Goal: Ask a question

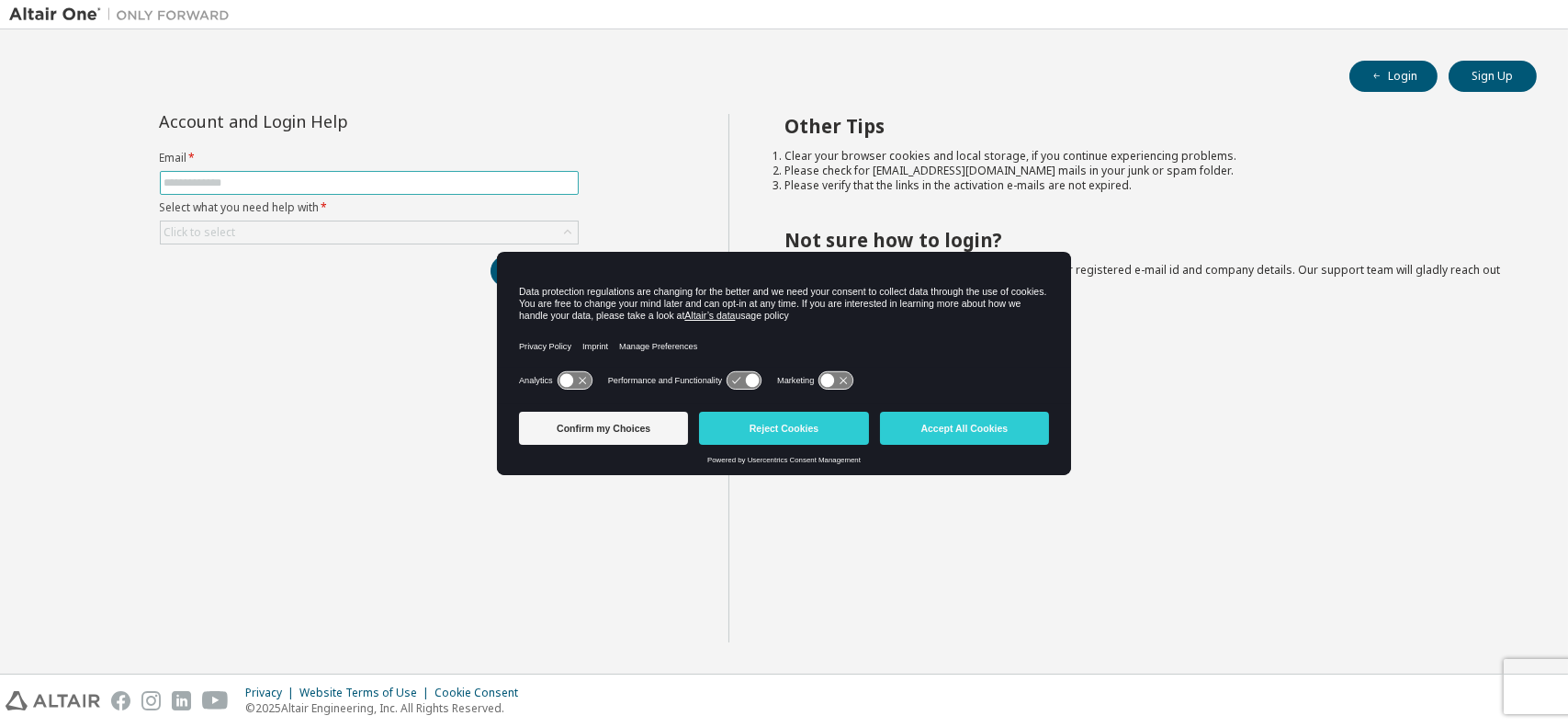
click at [446, 187] on input "text" at bounding box center [369, 183] width 410 height 15
type input "**********"
click at [921, 433] on button "Accept All Cookies" at bounding box center [964, 428] width 169 height 33
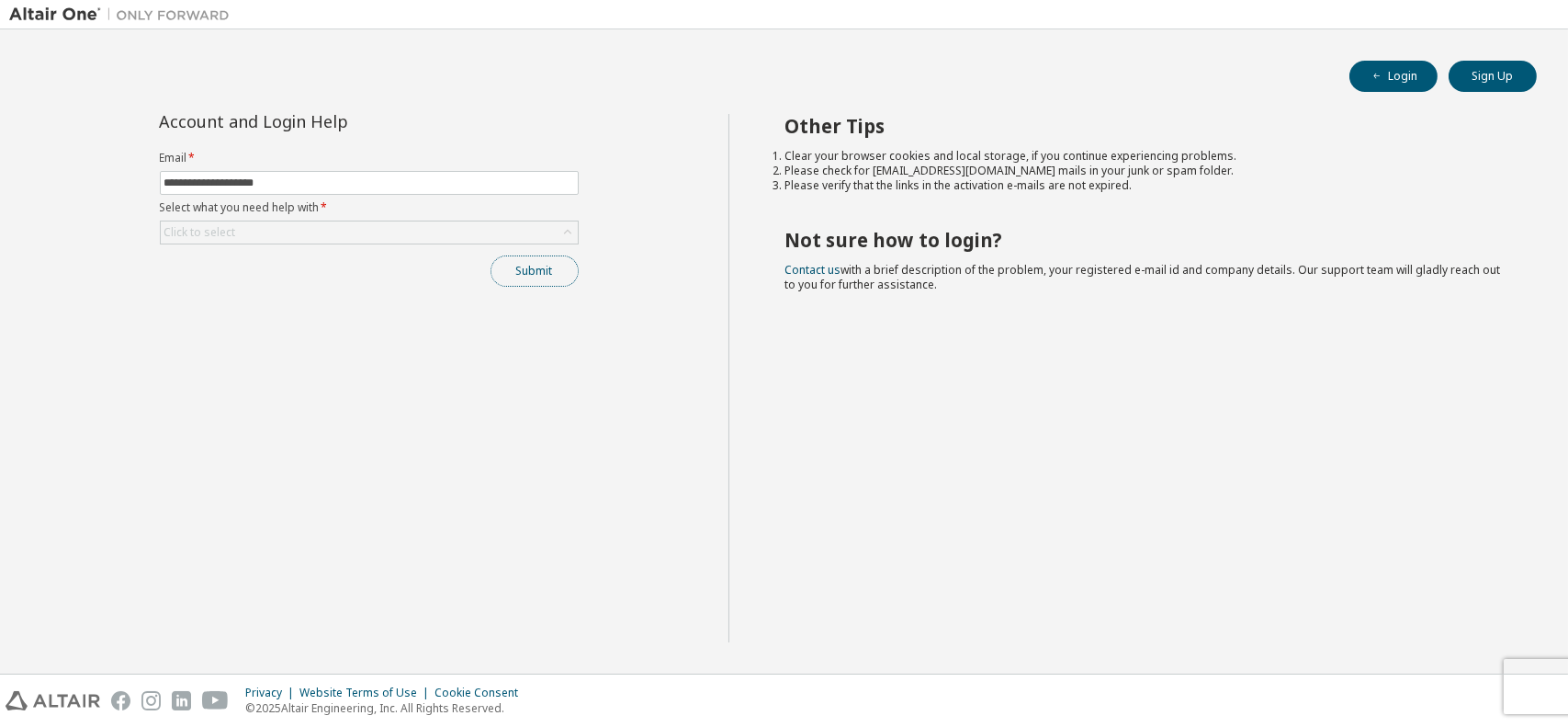
click at [526, 283] on button "Submit" at bounding box center [534, 270] width 88 height 31
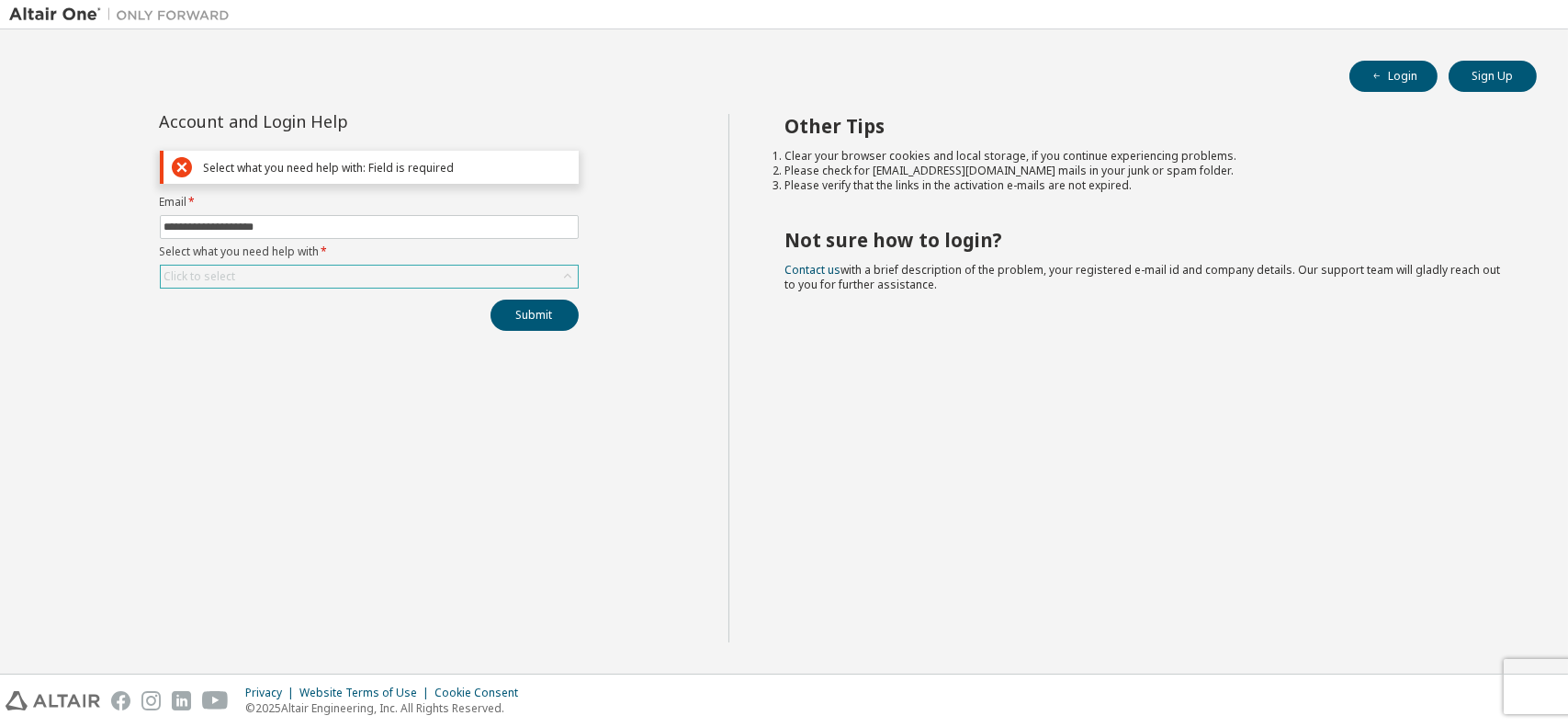
click at [511, 283] on div "Click to select" at bounding box center [369, 276] width 417 height 22
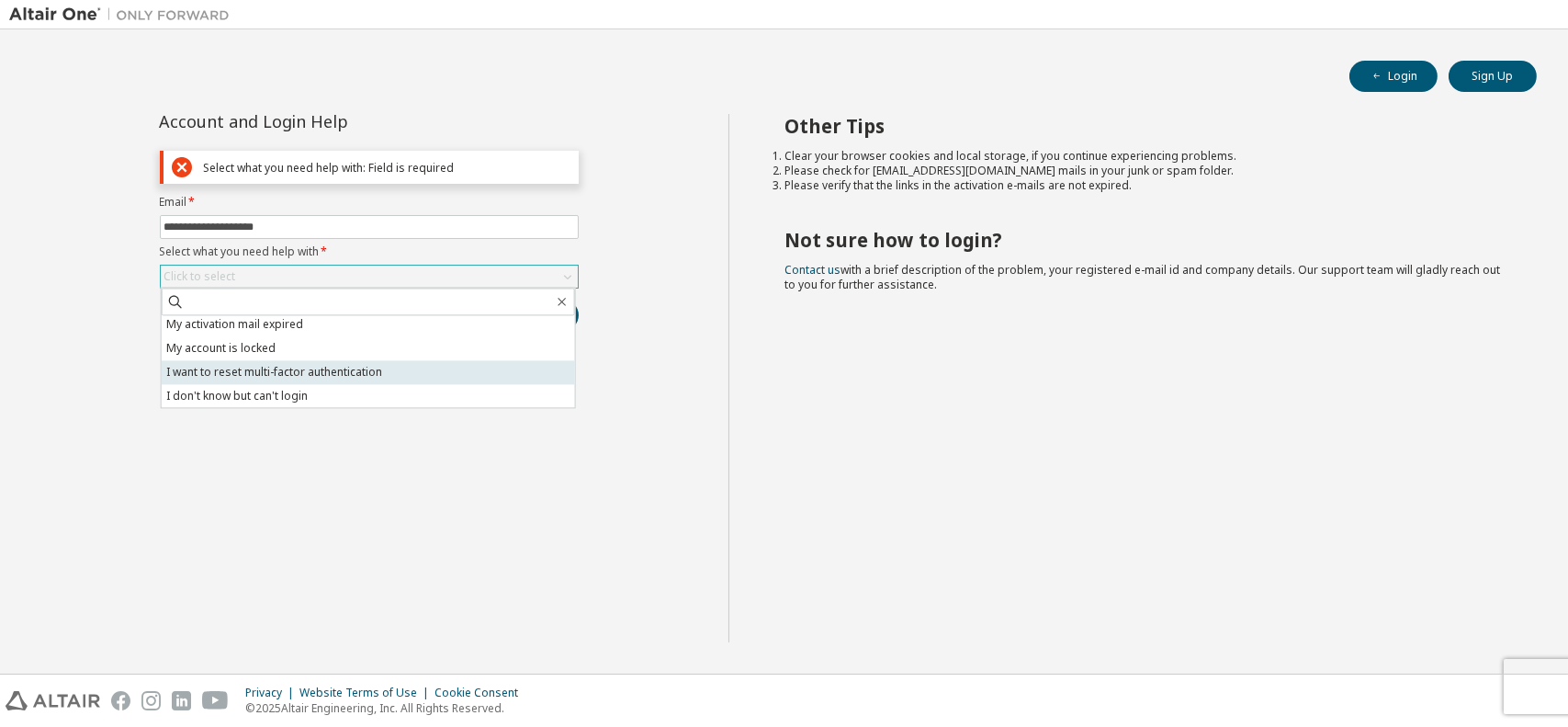
scroll to position [52, 0]
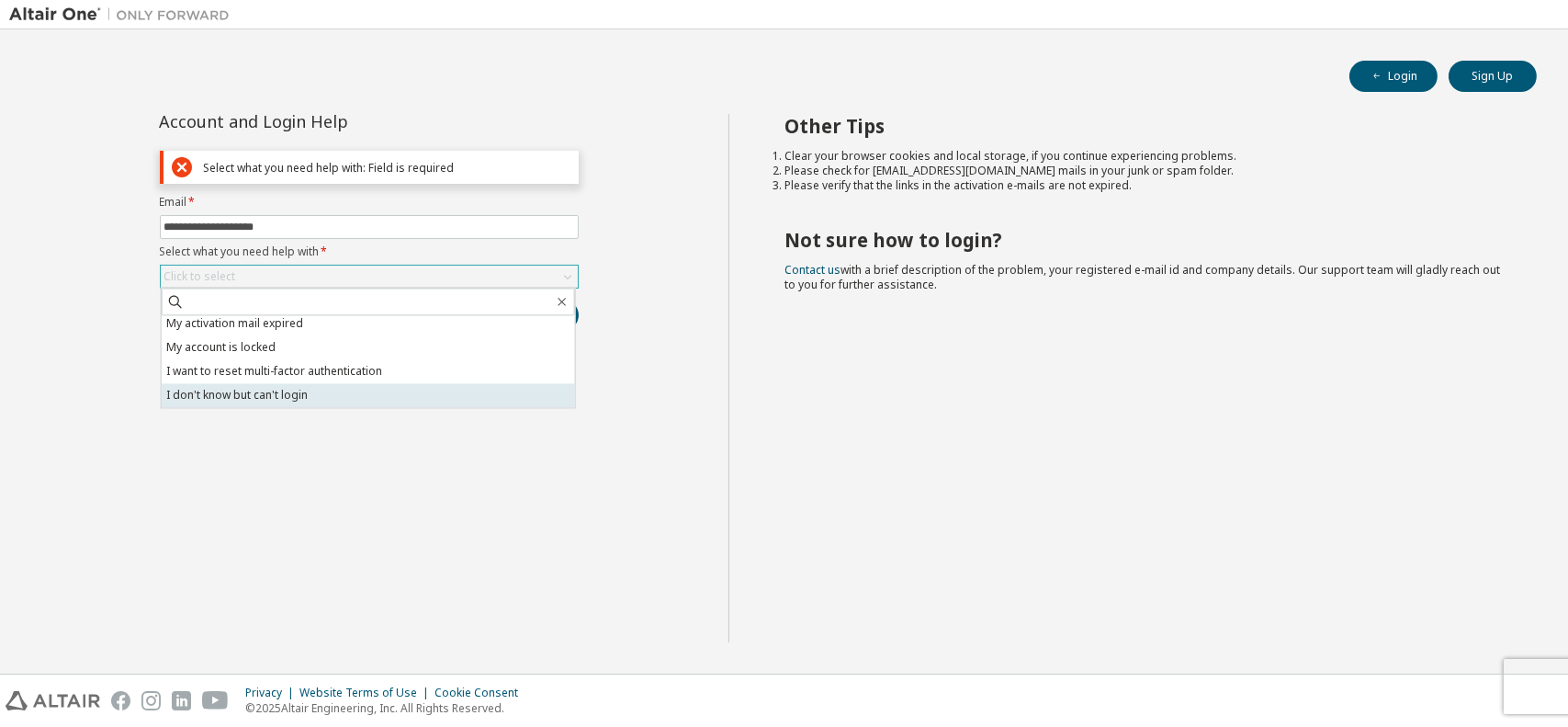
click at [412, 396] on li "I don't know but can't login" at bounding box center [368, 395] width 413 height 24
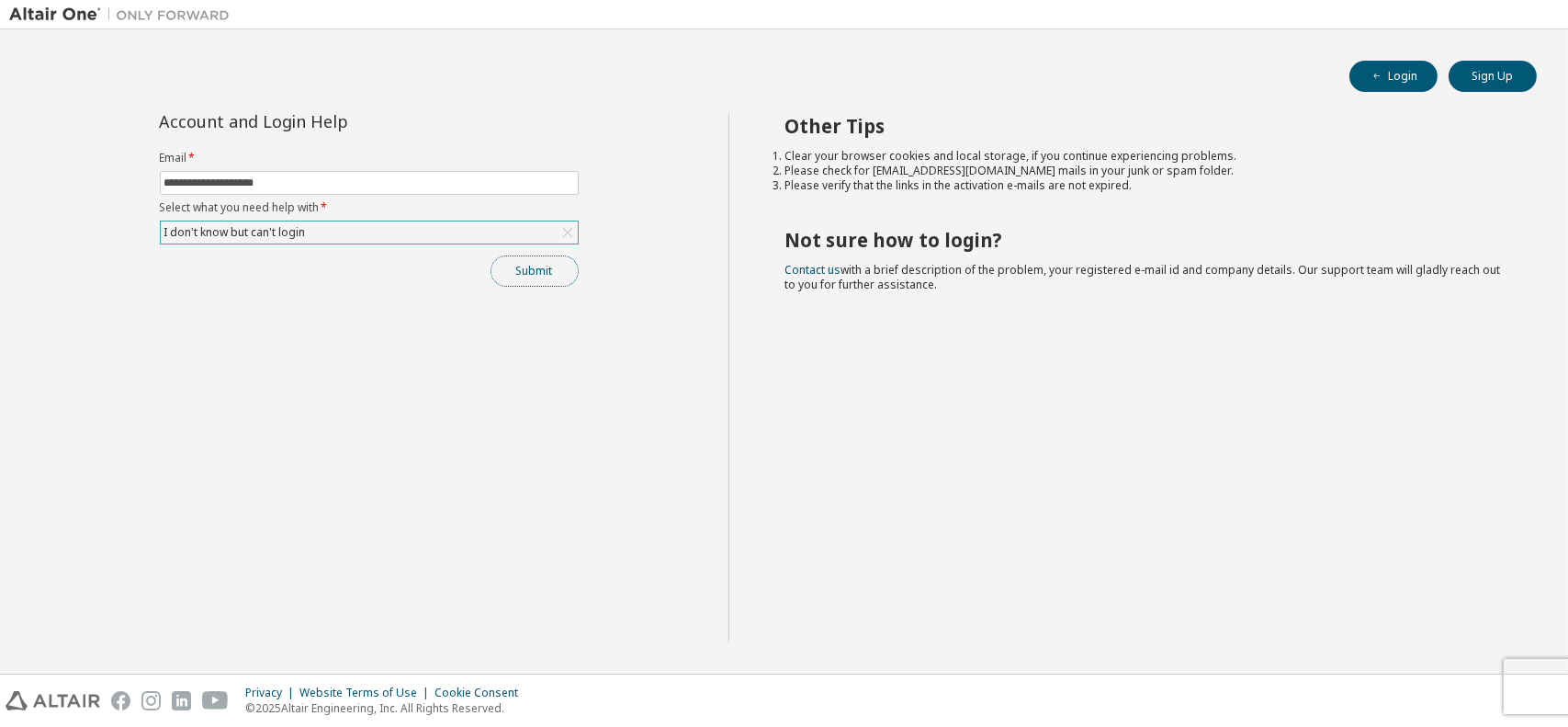
click at [533, 275] on button "Submit" at bounding box center [534, 270] width 88 height 31
click at [1526, 687] on icon "button" at bounding box center [1529, 688] width 11 height 11
click at [550, 260] on button "Submit" at bounding box center [534, 270] width 88 height 31
click at [441, 232] on div "I don't know but can't login" at bounding box center [369, 232] width 417 height 22
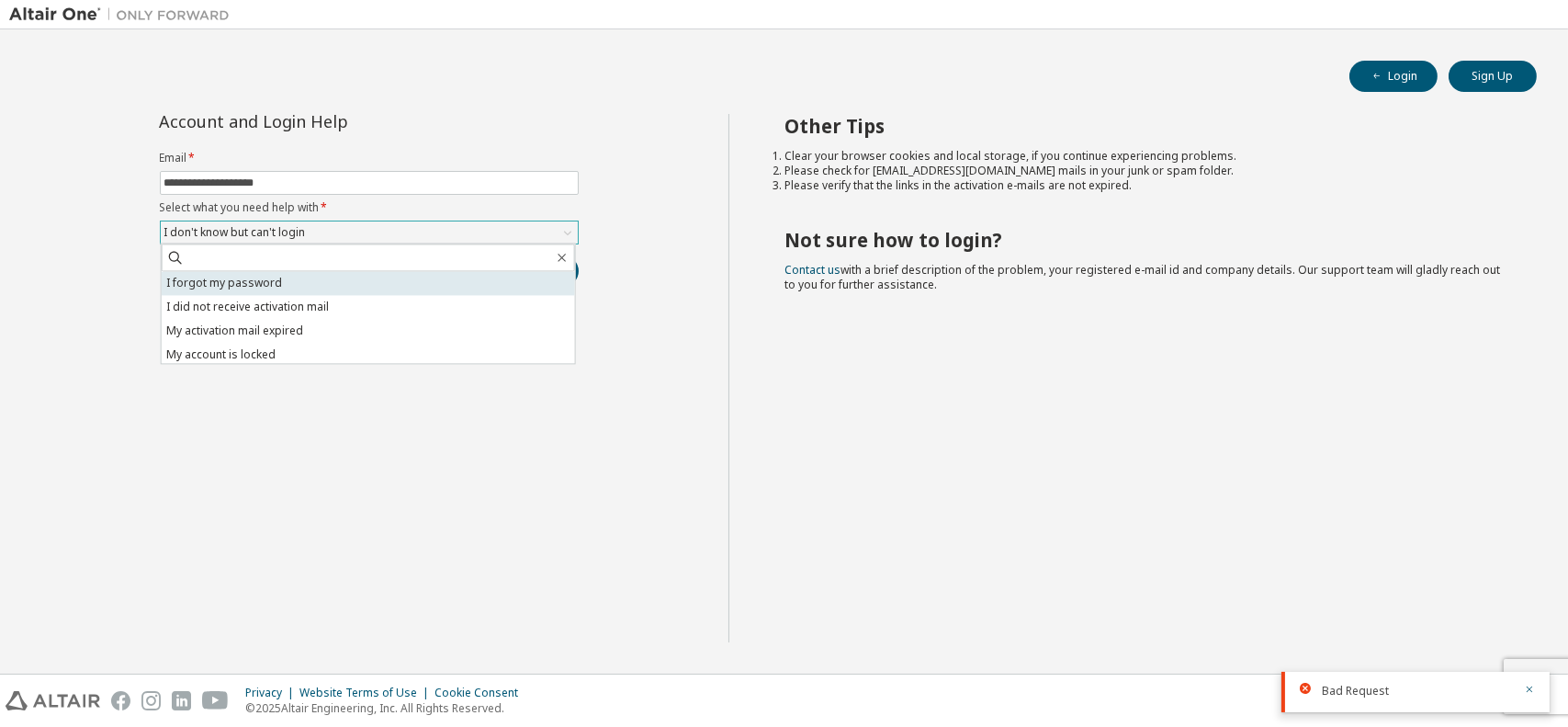
click at [391, 290] on li "I forgot my password" at bounding box center [368, 283] width 413 height 24
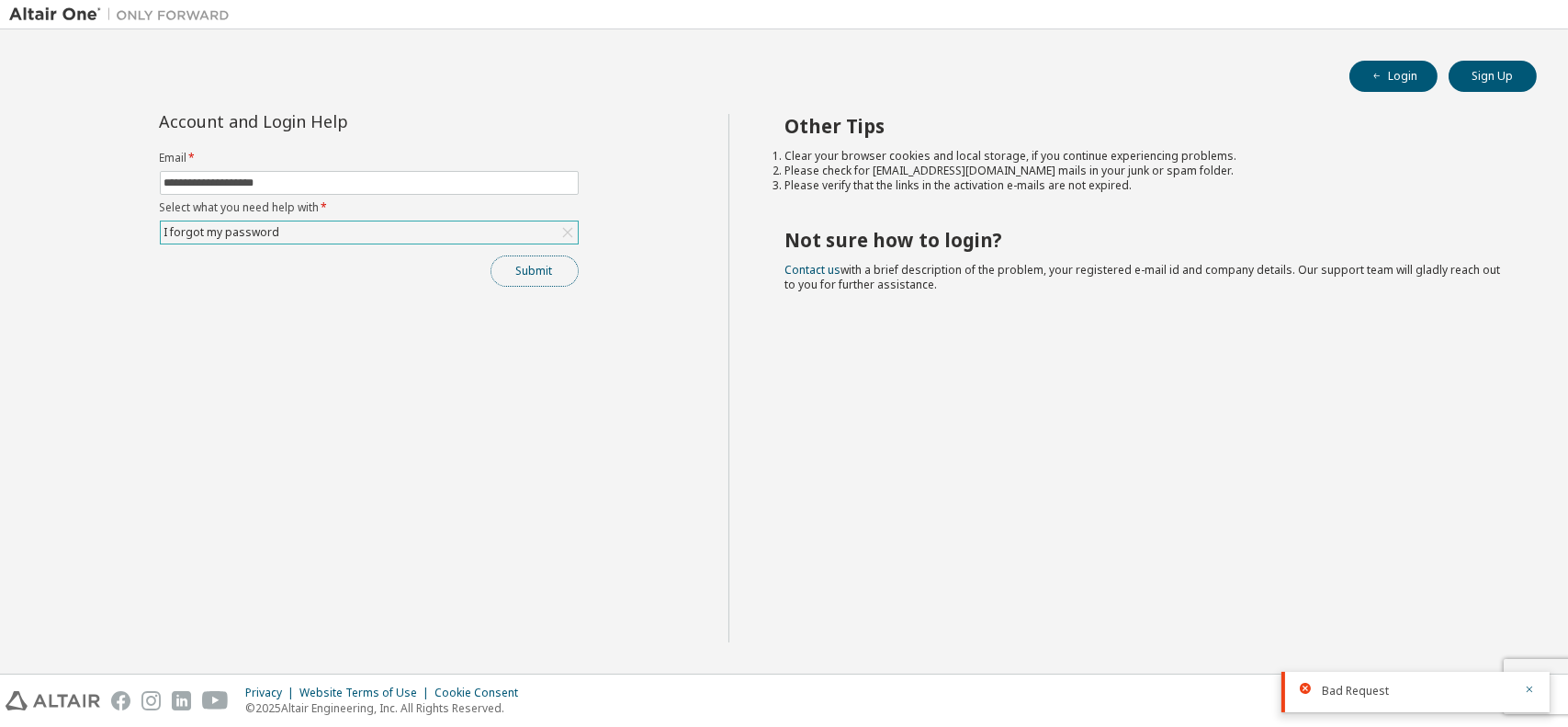
click at [534, 275] on button "Submit" at bounding box center [534, 270] width 88 height 31
drag, startPoint x: 504, startPoint y: 181, endPoint x: 147, endPoint y: 165, distance: 357.4
click at [147, 165] on div "**********" at bounding box center [368, 378] width 720 height 528
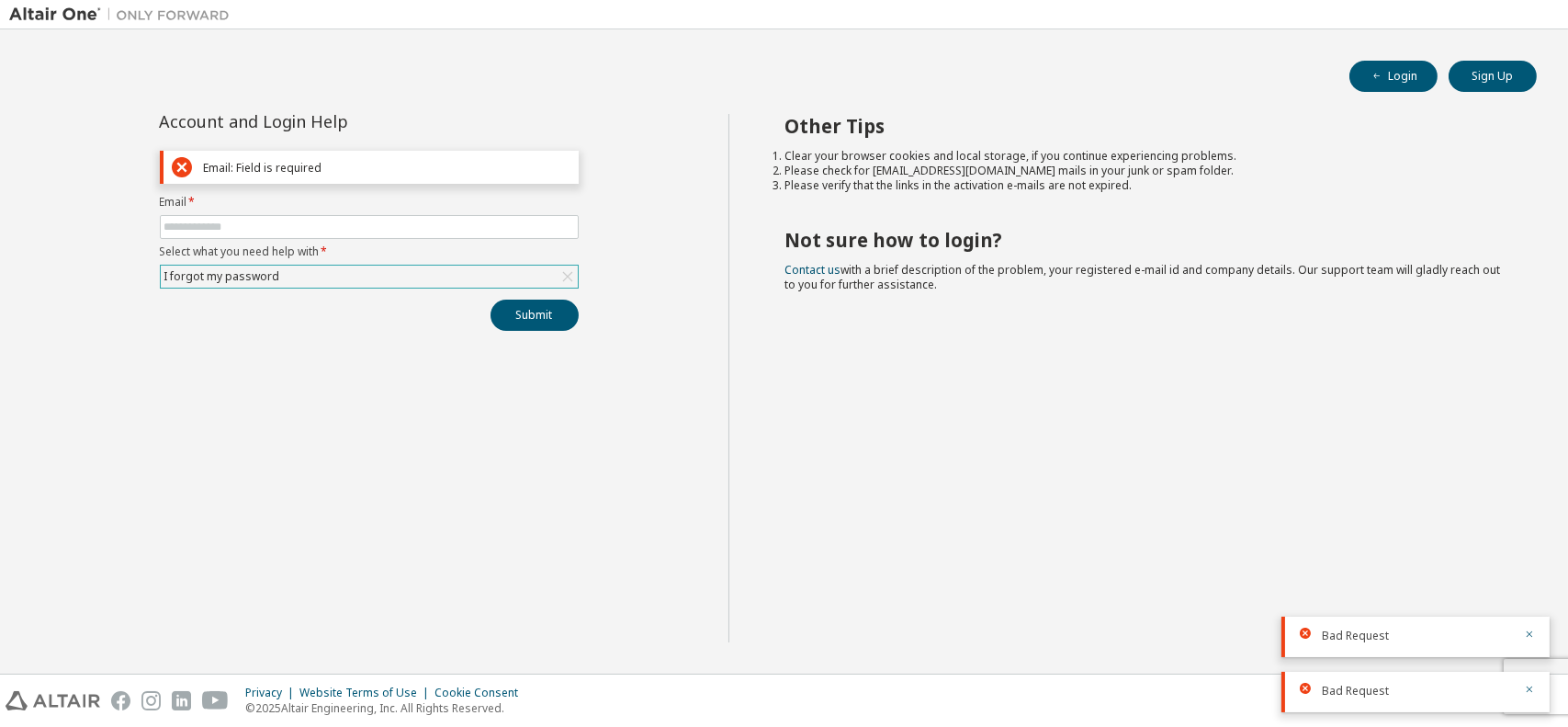
click at [1043, 363] on div "Other Tips Clear your browser cookies and local storage, if you continue experi…" at bounding box center [1144, 378] width 830 height 528
